Goal: Check status: Check status

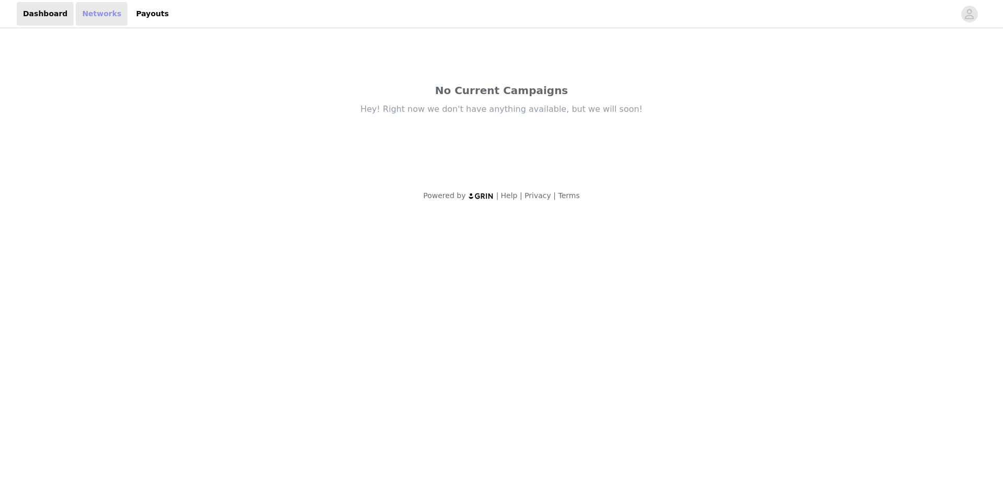
click at [92, 9] on link "Networks" at bounding box center [102, 14] width 52 height 24
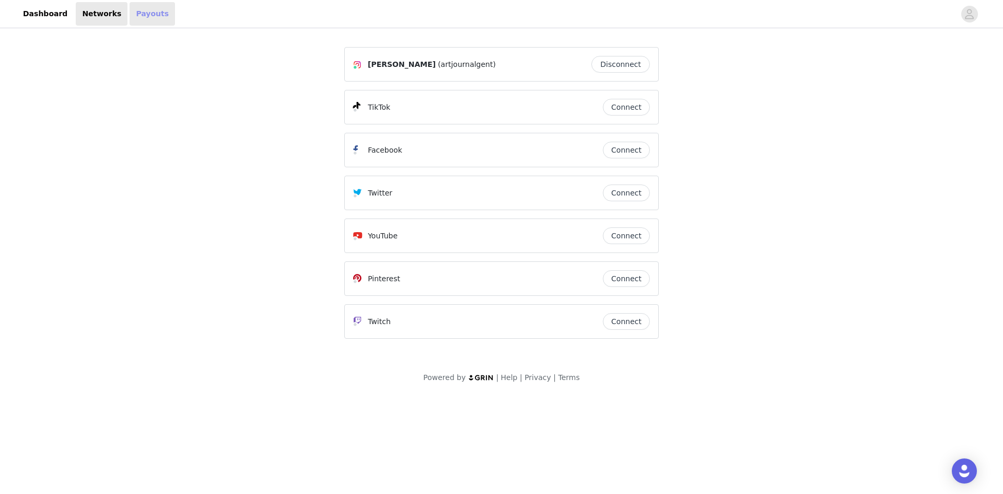
click at [134, 20] on link "Payouts" at bounding box center [152, 14] width 45 height 24
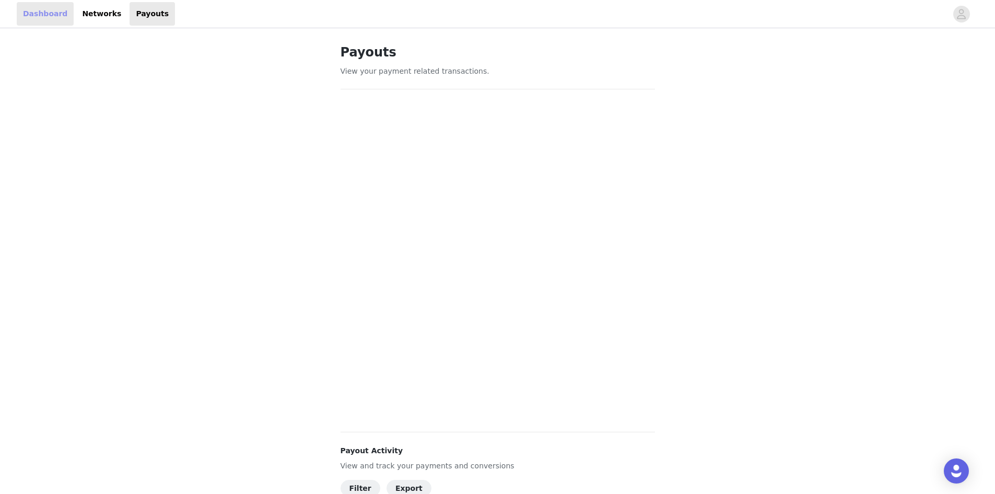
click at [43, 8] on link "Dashboard" at bounding box center [45, 14] width 57 height 24
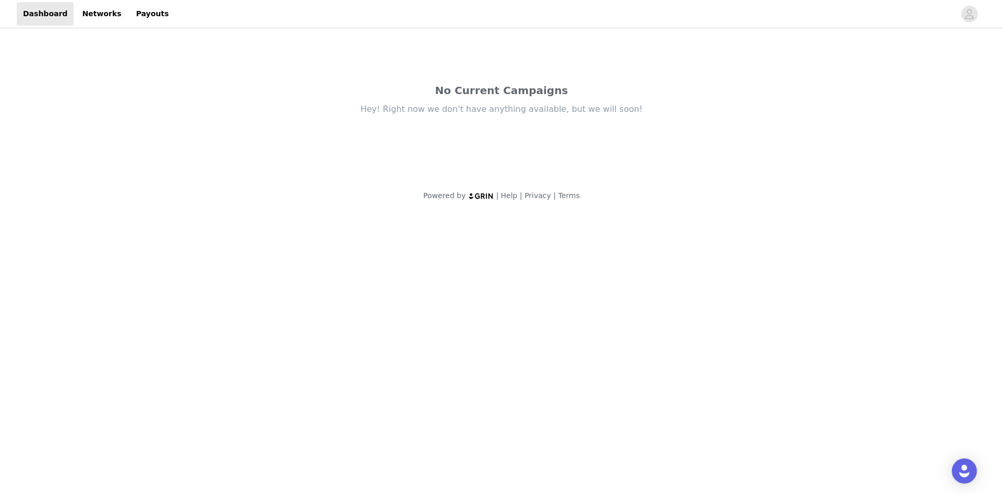
click at [416, 110] on div "Hey! Right now we don't have anything available, but we will soon!" at bounding box center [501, 108] width 439 height 11
click at [100, 11] on link "Networks" at bounding box center [102, 14] width 52 height 24
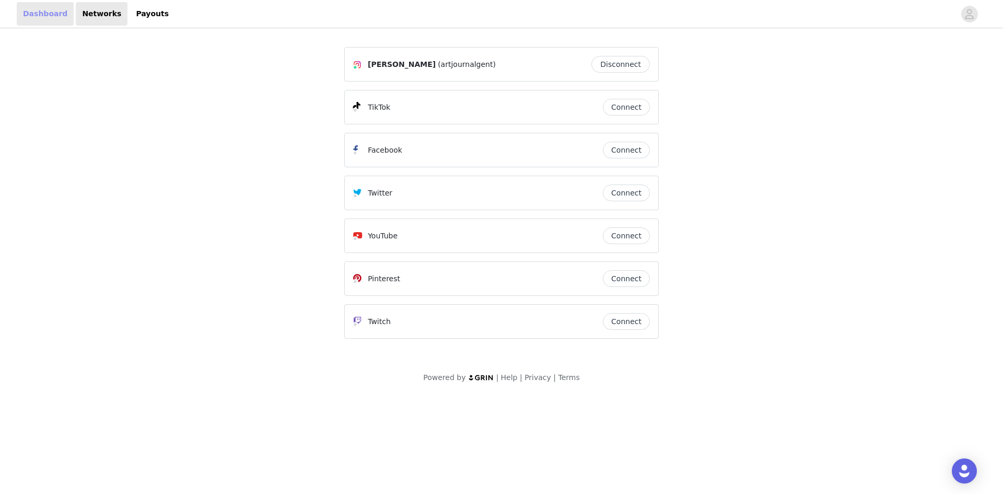
click at [31, 19] on link "Dashboard" at bounding box center [45, 14] width 57 height 24
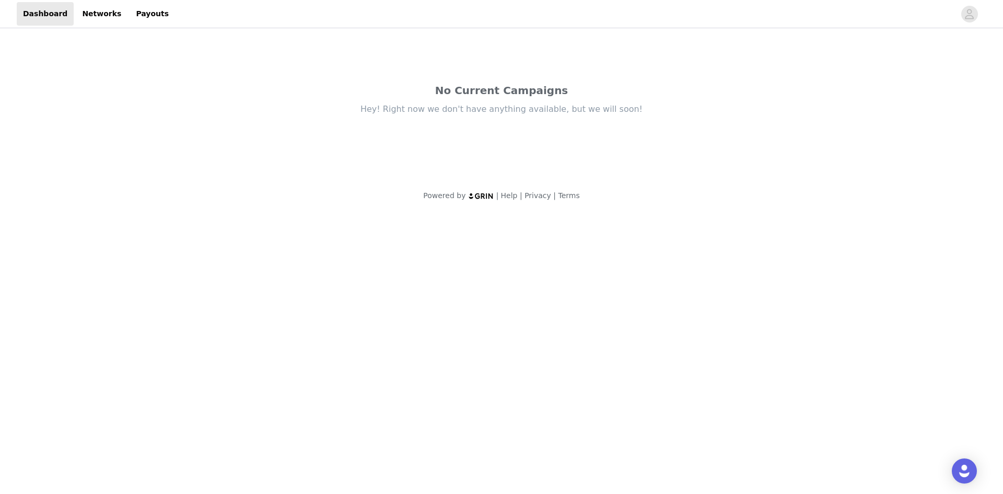
click at [521, 90] on div "No Current Campaigns" at bounding box center [501, 91] width 439 height 16
click at [76, 9] on link "Networks" at bounding box center [102, 14] width 52 height 24
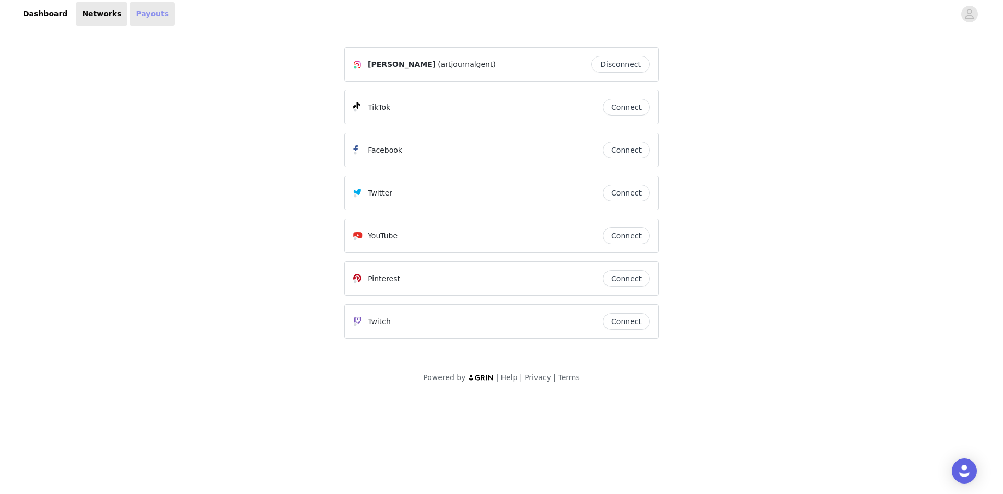
click at [142, 17] on link "Payouts" at bounding box center [152, 14] width 45 height 24
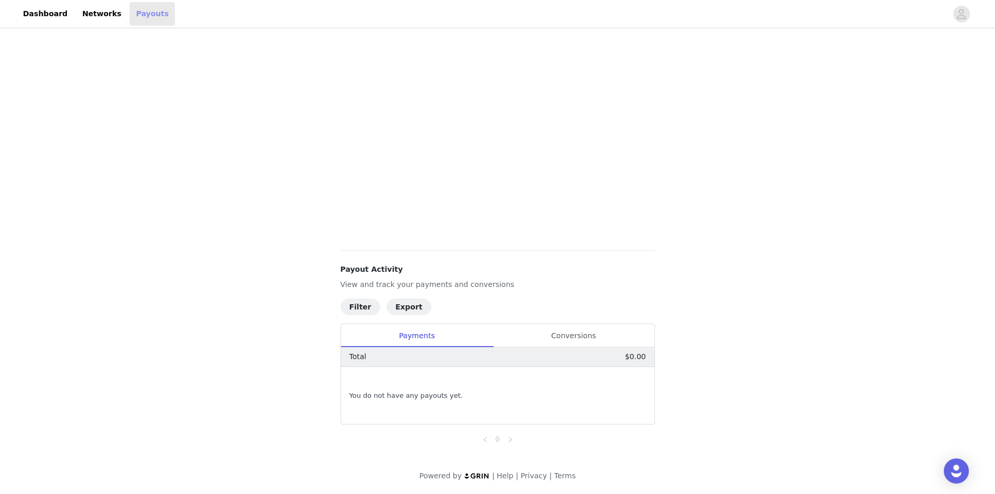
scroll to position [182, 0]
click at [568, 343] on div "Conversions" at bounding box center [573, 336] width 161 height 24
click at [405, 339] on div "Payments" at bounding box center [417, 336] width 152 height 24
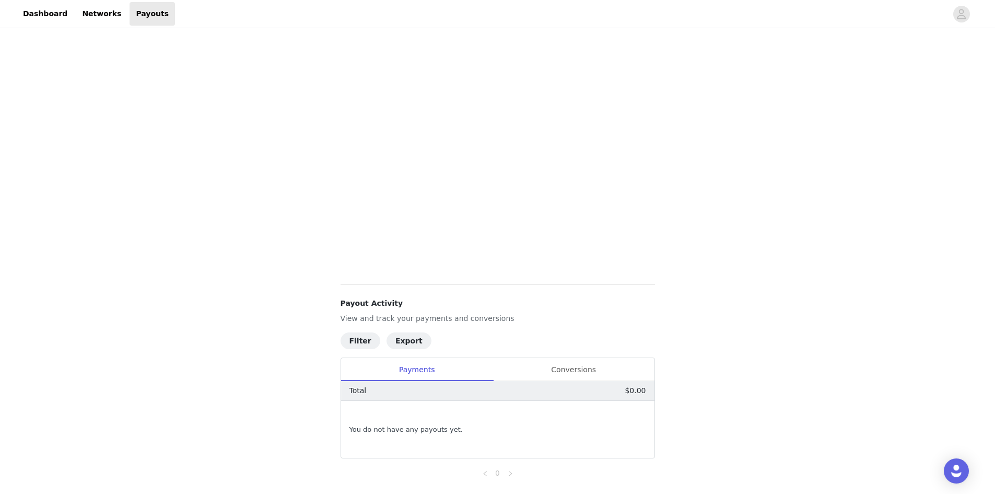
scroll to position [130, 0]
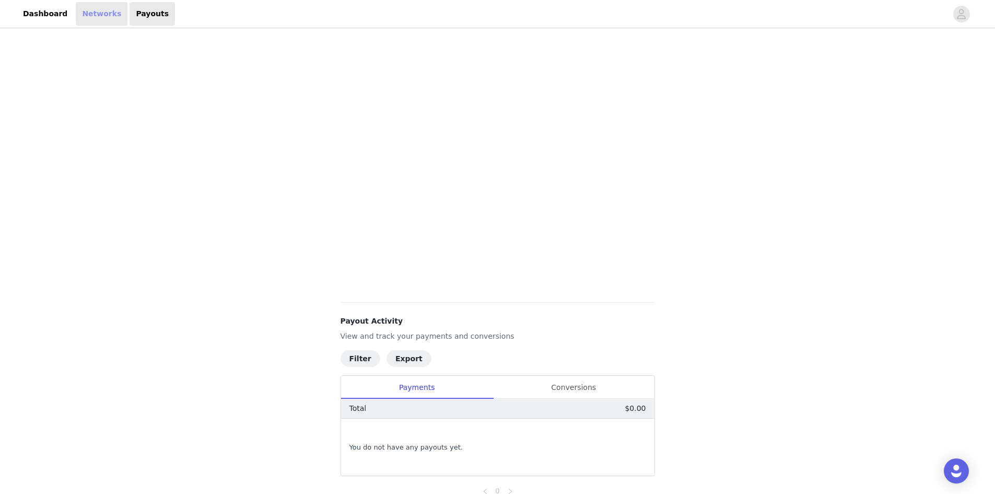
click at [82, 17] on link "Networks" at bounding box center [102, 14] width 52 height 24
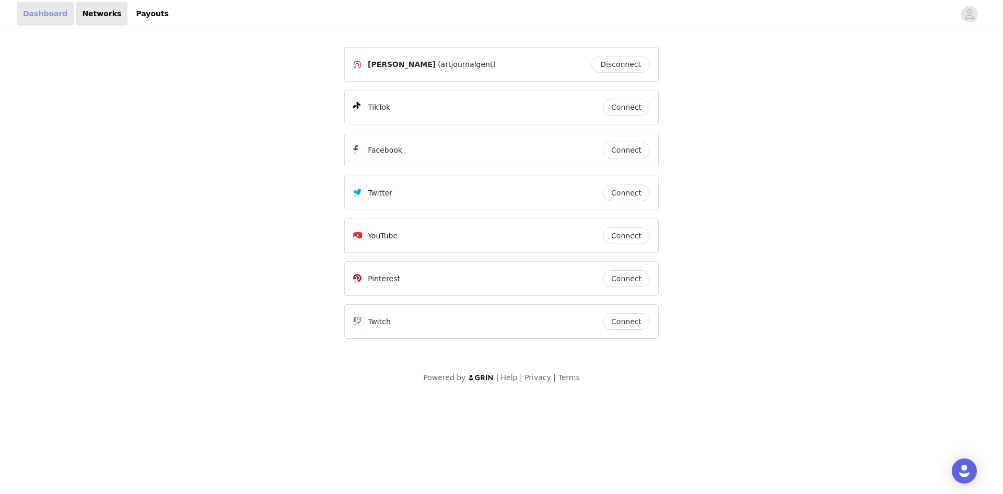
click at [25, 12] on link "Dashboard" at bounding box center [45, 14] width 57 height 24
